Goal: Check status: Check status

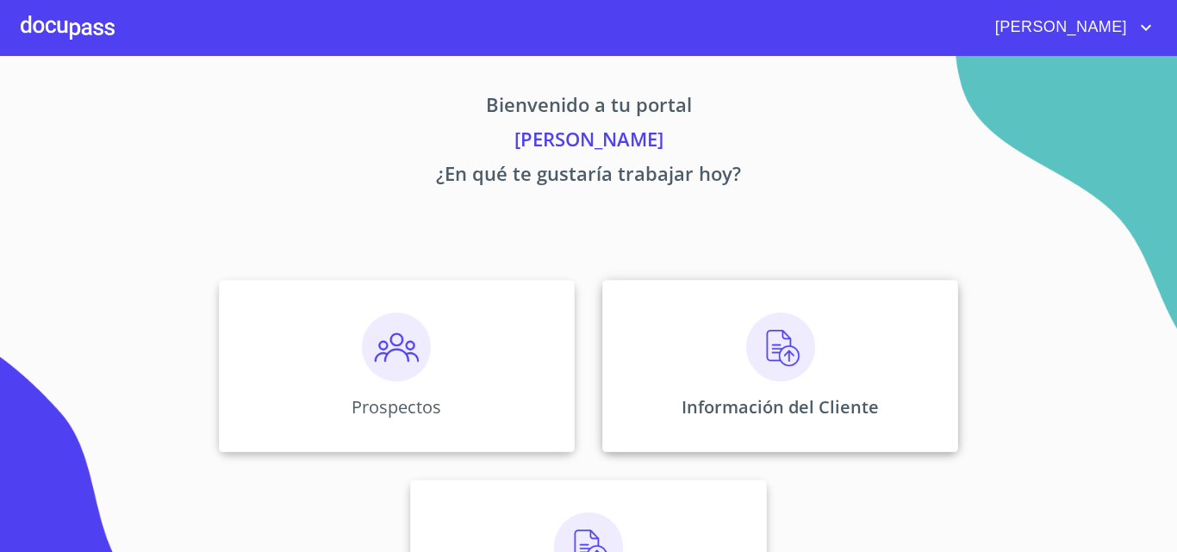
click at [776, 350] on img at bounding box center [780, 347] width 69 height 69
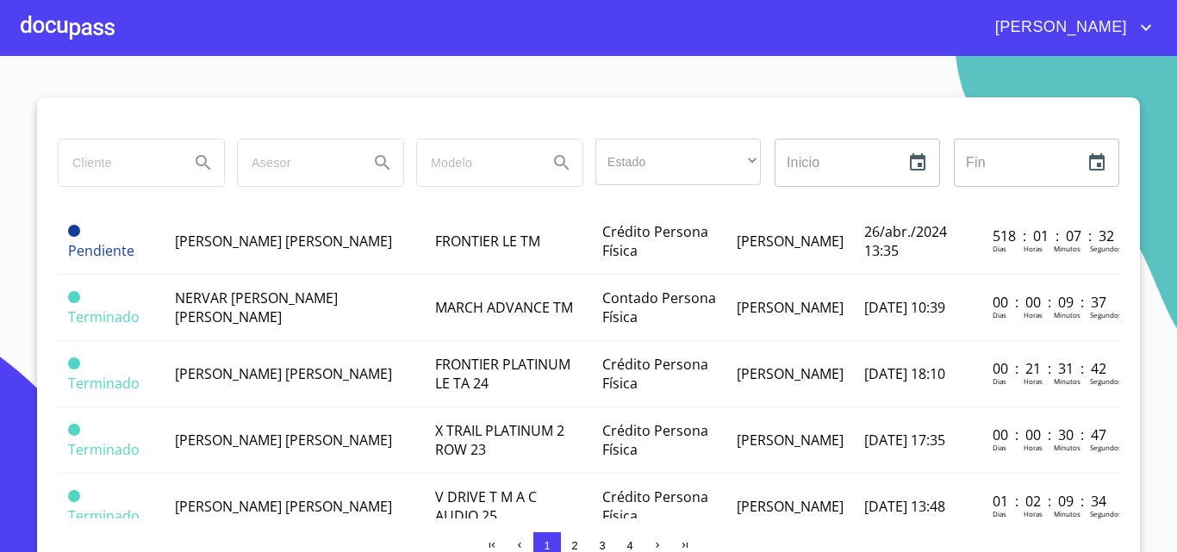
scroll to position [1442, 0]
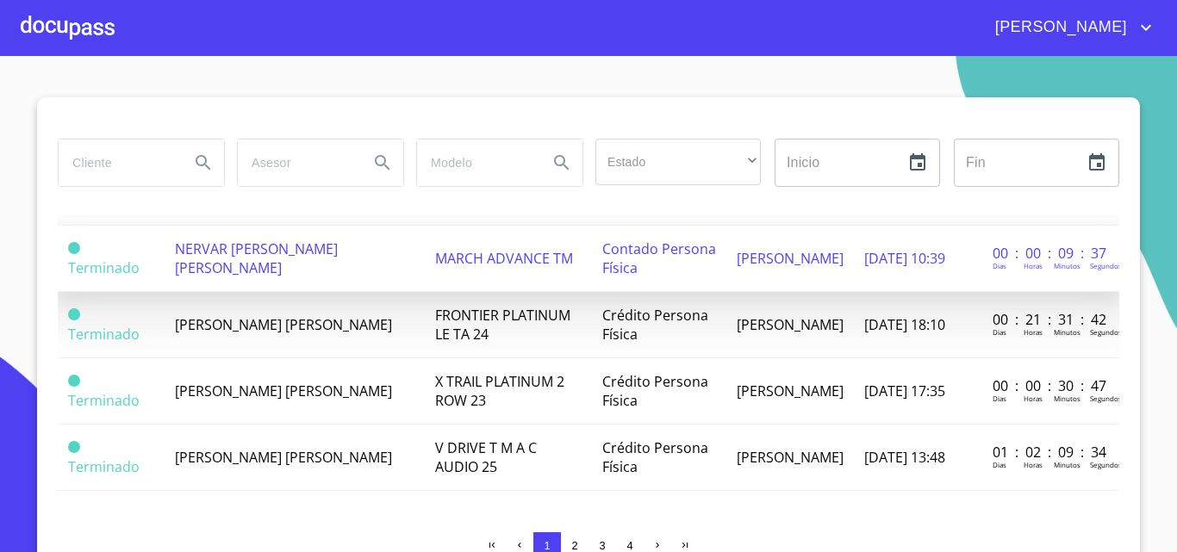
click at [208, 241] on span "NERVAR [PERSON_NAME] [PERSON_NAME]" at bounding box center [256, 259] width 163 height 38
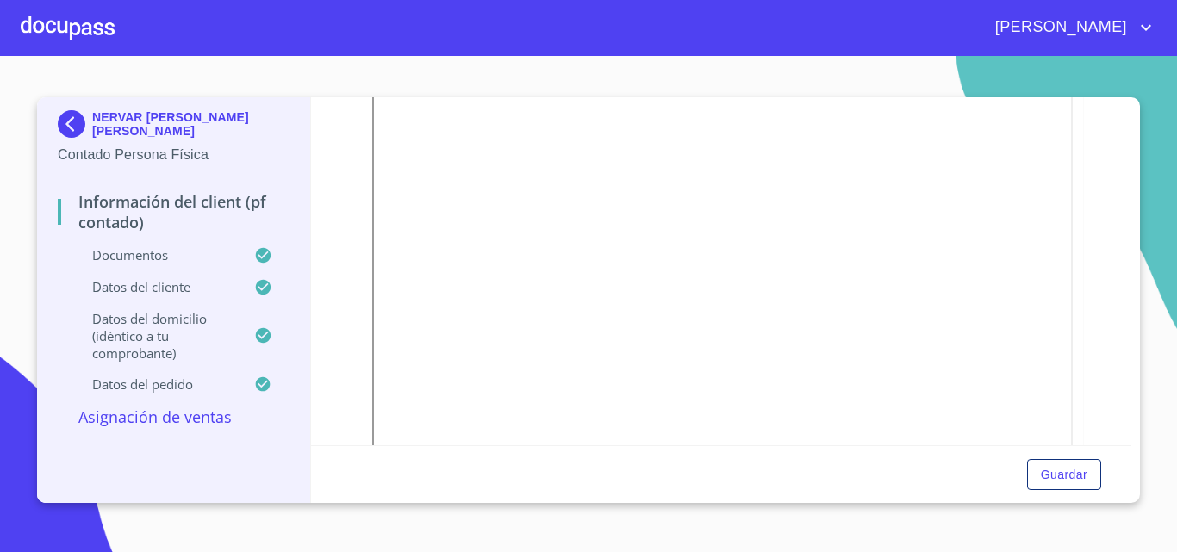
scroll to position [258, 0]
click at [85, 24] on div at bounding box center [68, 27] width 94 height 55
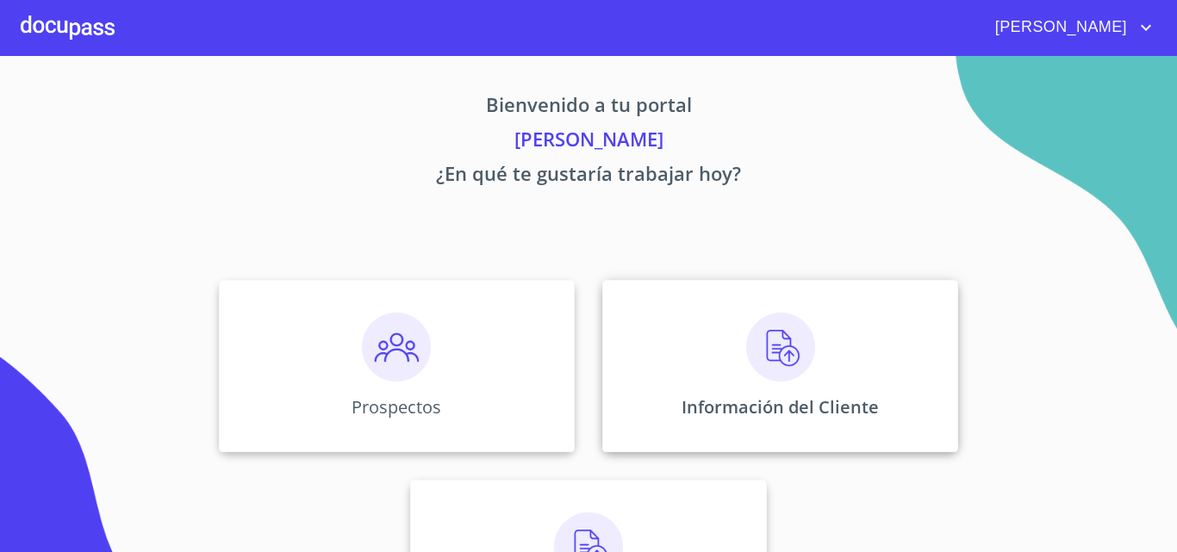
click at [775, 356] on img at bounding box center [780, 347] width 69 height 69
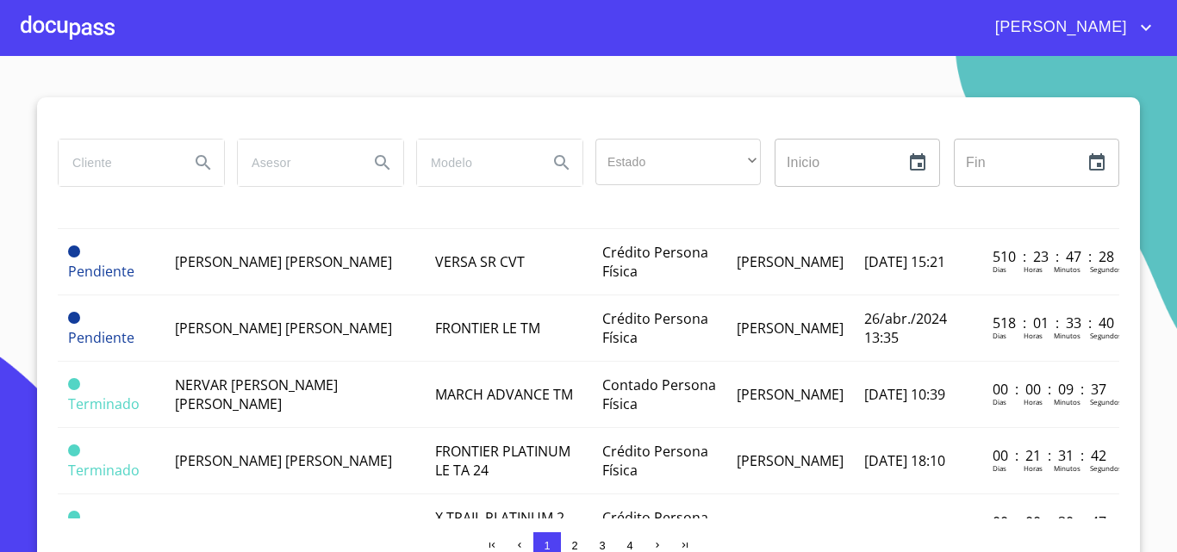
scroll to position [1442, 0]
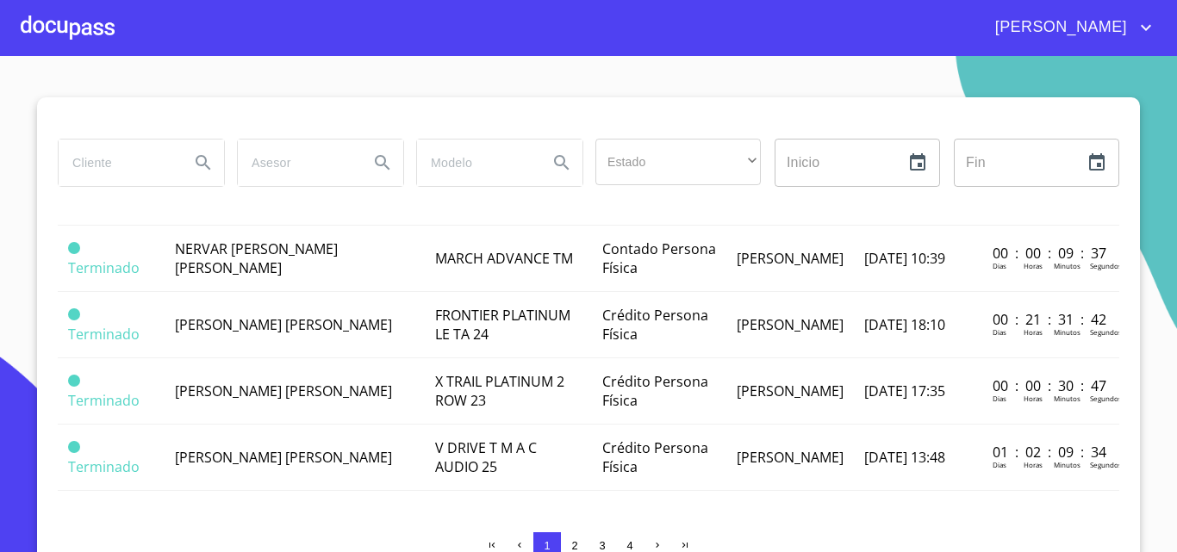
click at [573, 542] on span "2" at bounding box center [575, 546] width 14 height 14
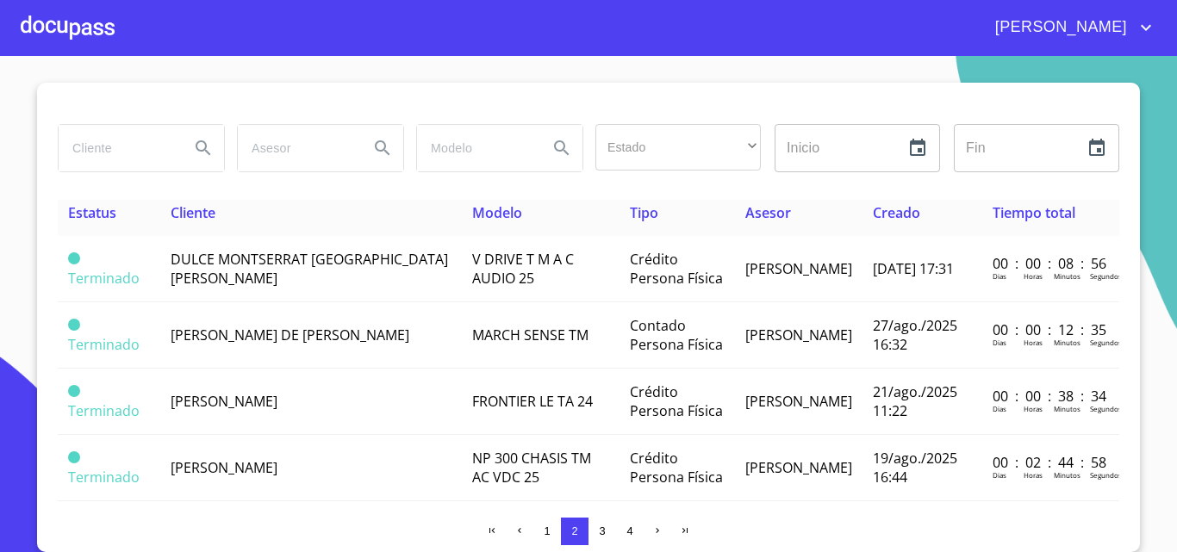
scroll to position [0, 0]
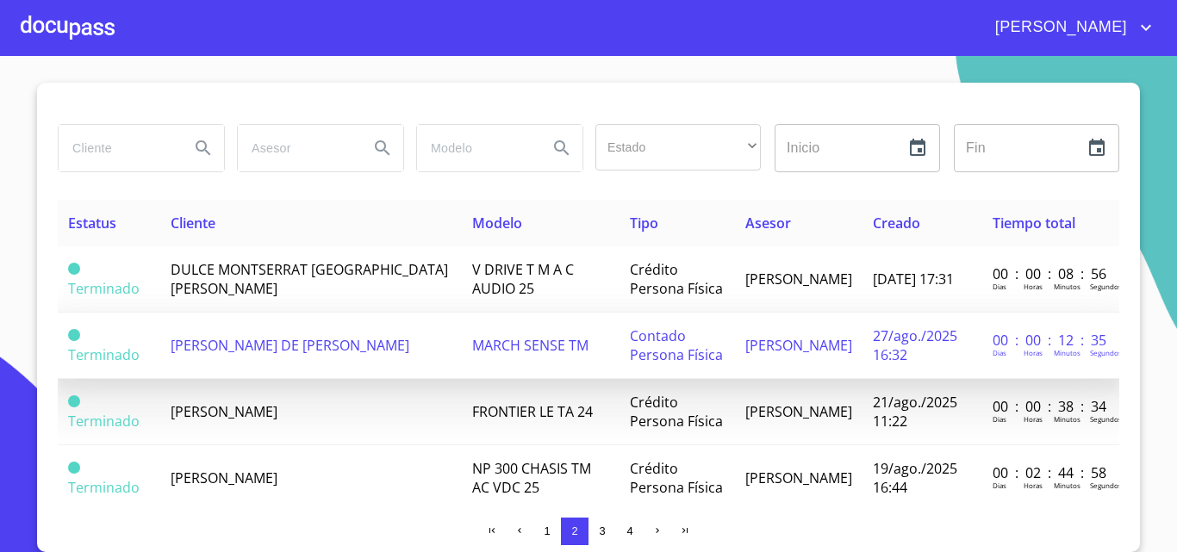
click at [265, 338] on span "[PERSON_NAME] DE [PERSON_NAME]" at bounding box center [290, 345] width 239 height 19
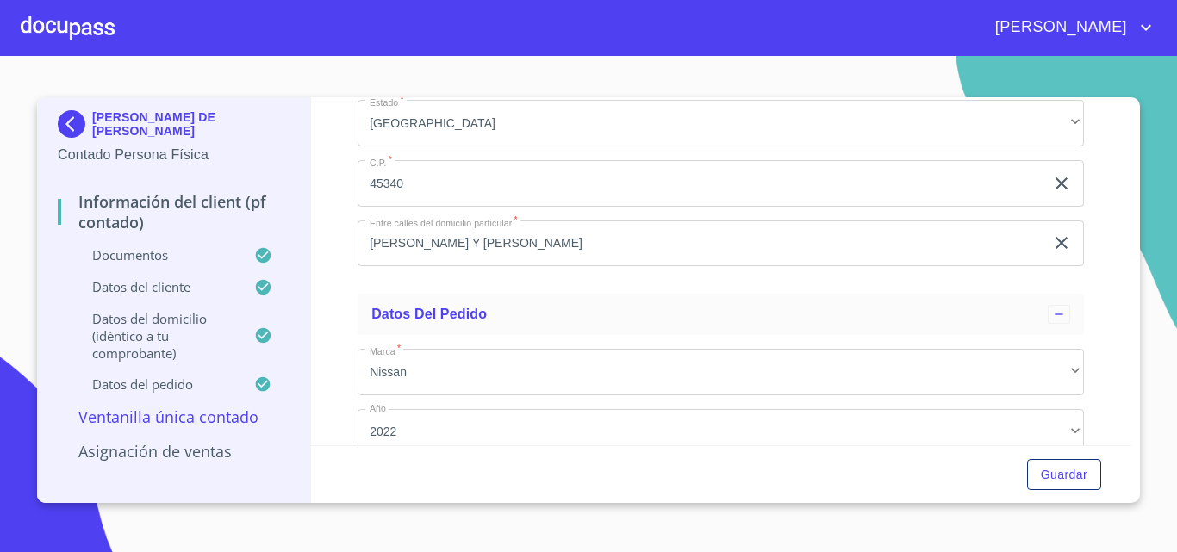
scroll to position [4394, 0]
